Goal: Information Seeking & Learning: Find contact information

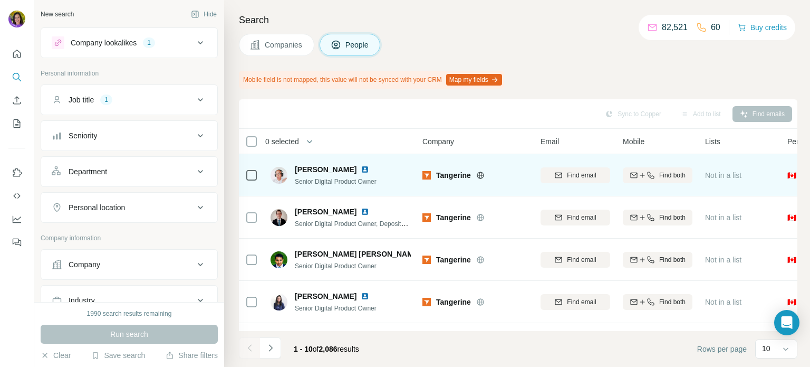
click at [361, 167] on img at bounding box center [365, 169] width 8 height 8
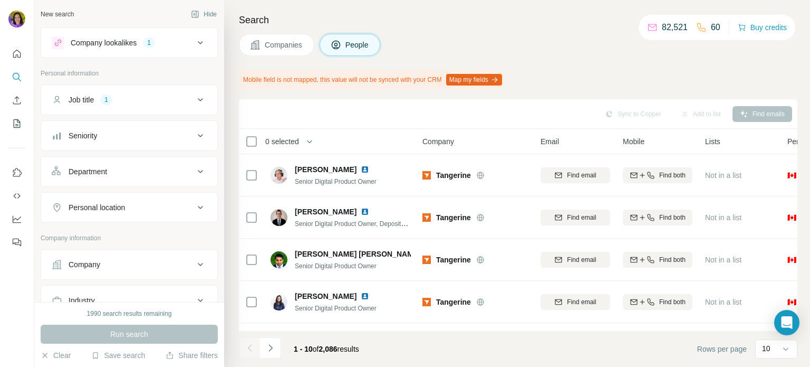
click at [200, 200] on button "Personal location" at bounding box center [129, 207] width 176 height 25
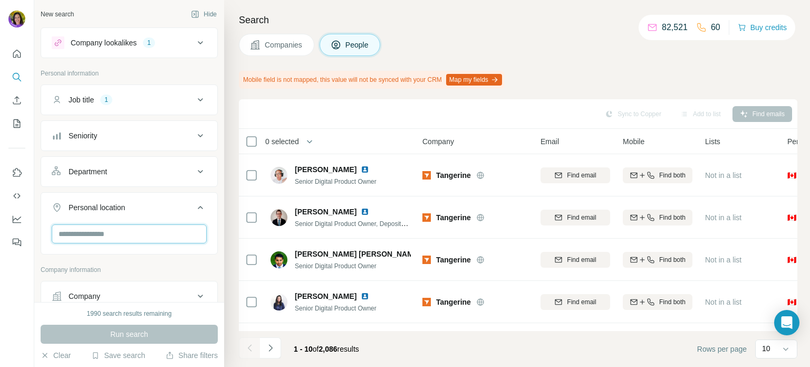
click at [166, 225] on input "text" at bounding box center [129, 233] width 155 height 19
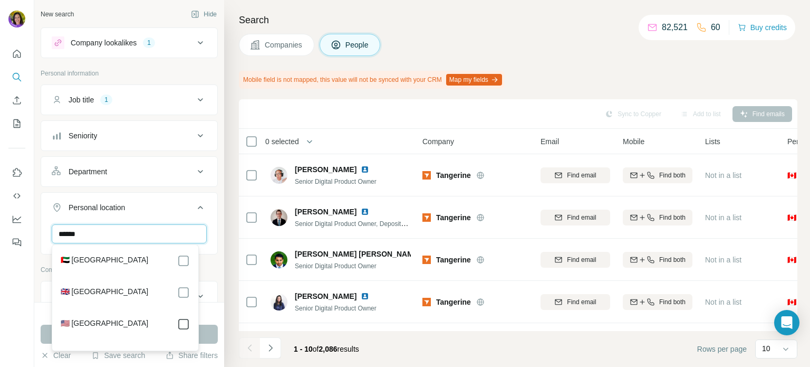
type input "******"
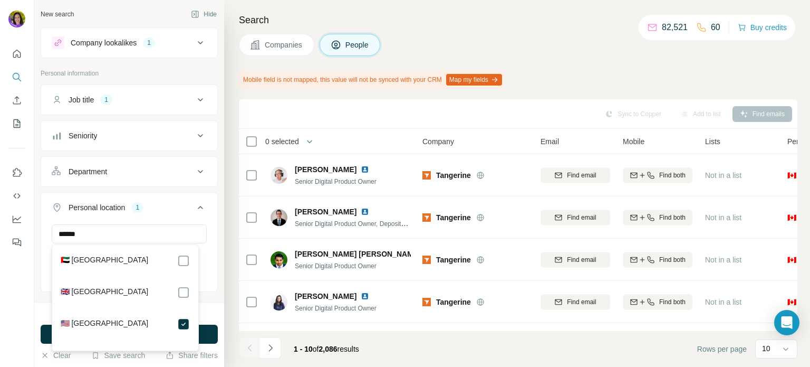
click at [234, 52] on div "Search Companies People Mobile field is not mapped, this value will not be sync…" at bounding box center [517, 183] width 586 height 367
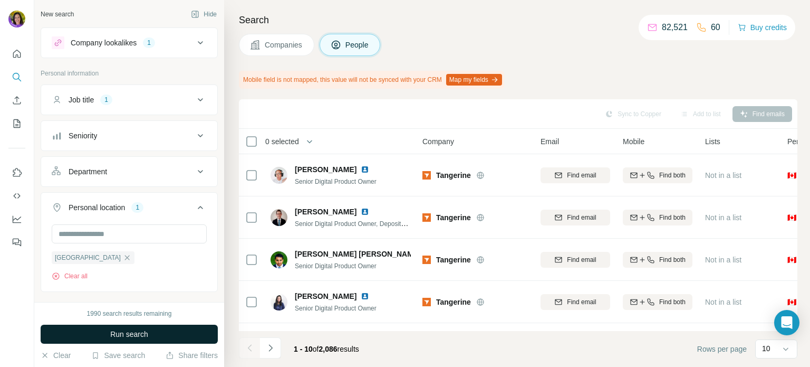
click at [143, 341] on button "Run search" at bounding box center [129, 333] width 177 height 19
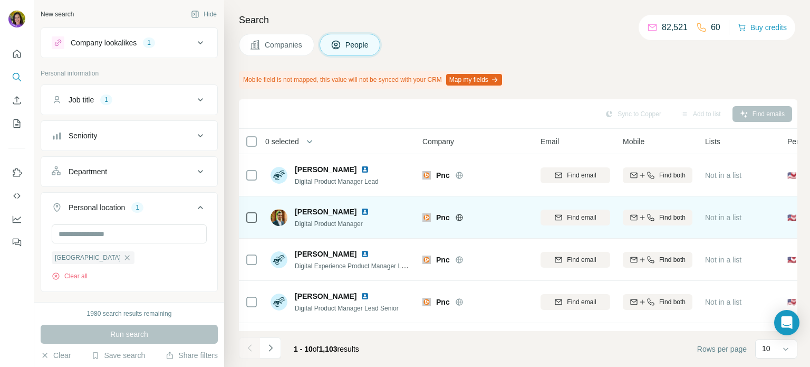
click at [361, 209] on img at bounding box center [365, 211] width 8 height 8
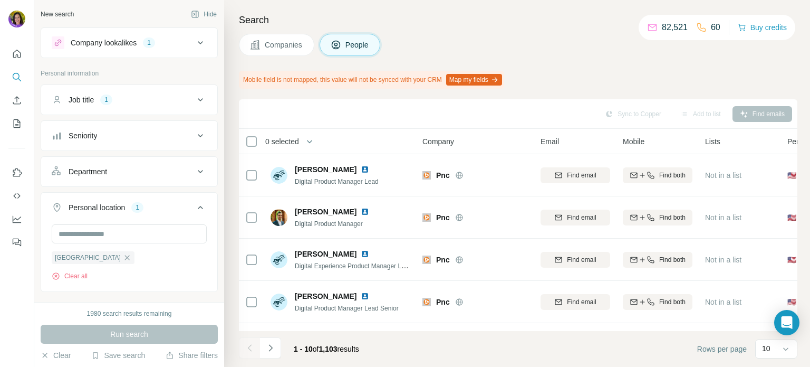
click at [195, 128] on button "Seniority" at bounding box center [129, 135] width 176 height 25
click at [195, 130] on icon at bounding box center [200, 135] width 13 height 13
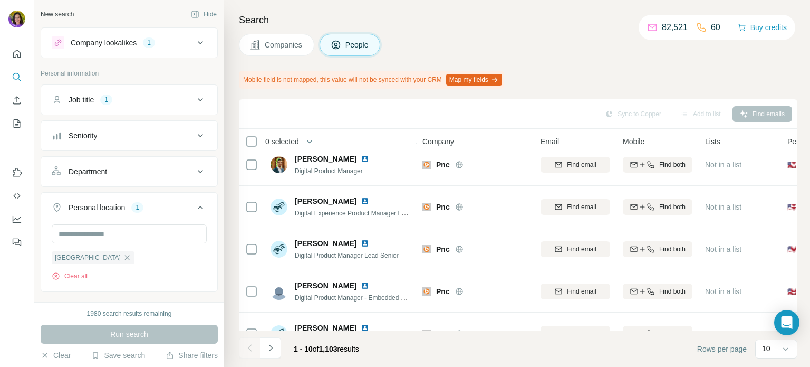
click at [194, 141] on icon at bounding box center [200, 135] width 13 height 13
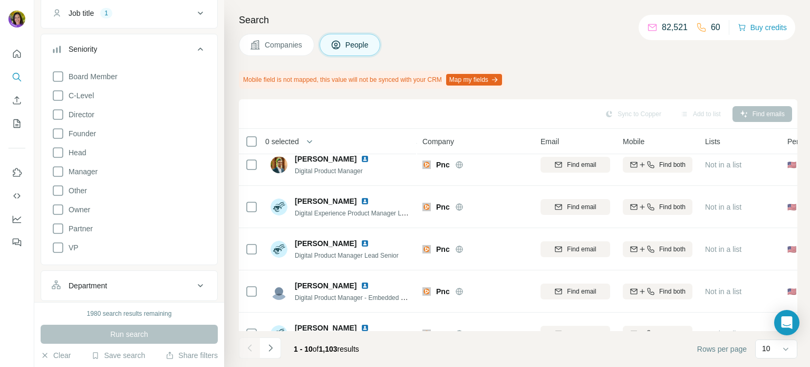
scroll to position [106, 0]
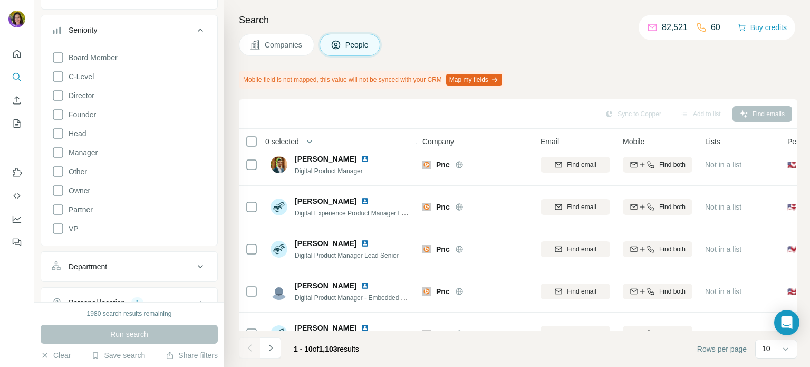
click at [446, 30] on div "Search Companies People Mobile field is not mapped, this value will not be sync…" at bounding box center [517, 183] width 586 height 367
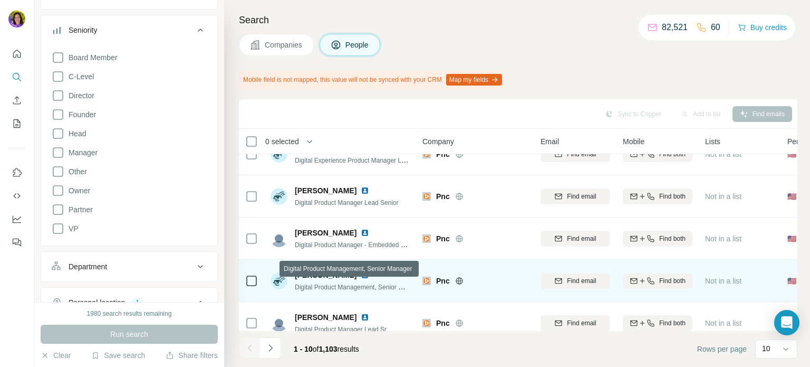
scroll to position [158, 0]
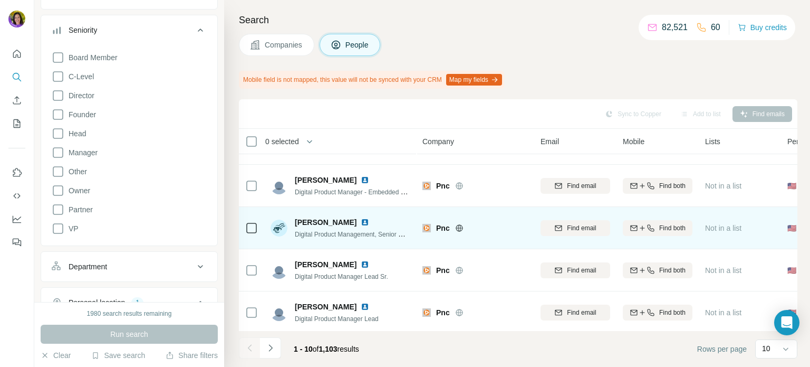
click at [361, 223] on img at bounding box center [365, 222] width 8 height 8
